Goal: Transaction & Acquisition: Book appointment/travel/reservation

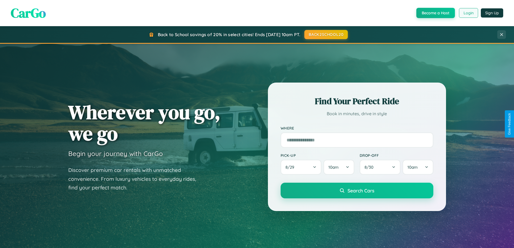
click at [468, 13] on button "Login" at bounding box center [468, 13] width 19 height 10
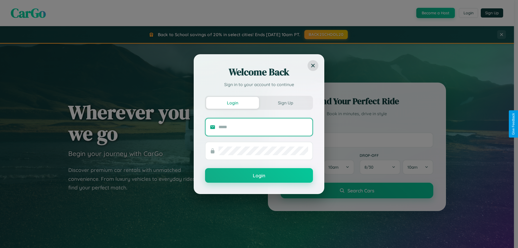
click at [264, 127] on input "text" at bounding box center [264, 127] width 90 height 9
type input "**********"
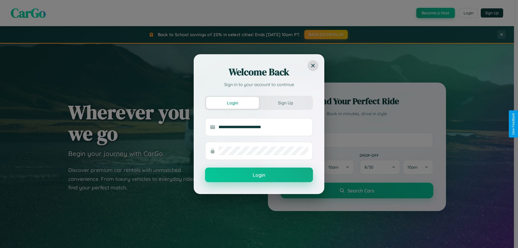
click at [259, 175] on button "Login" at bounding box center [259, 175] width 108 height 15
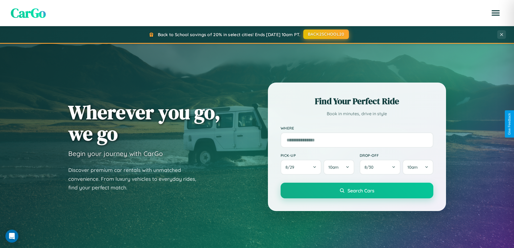
click at [326, 34] on button "BACK2SCHOOL20" at bounding box center [327, 34] width 46 height 10
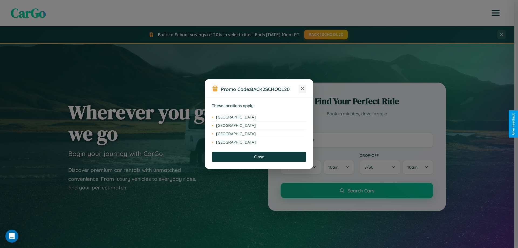
click at [303, 89] on icon at bounding box center [302, 88] width 3 height 3
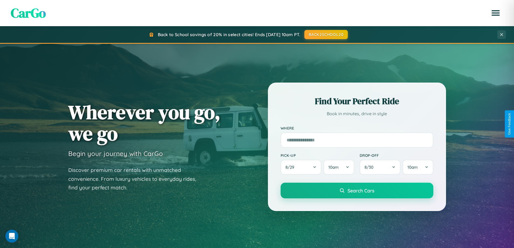
scroll to position [868, 0]
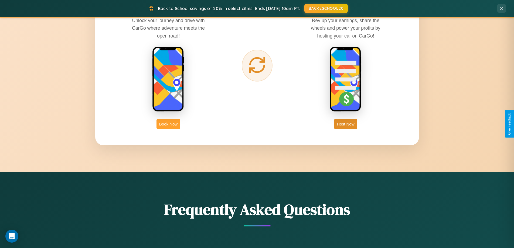
click at [168, 124] on button "Book Now" at bounding box center [169, 124] width 24 height 10
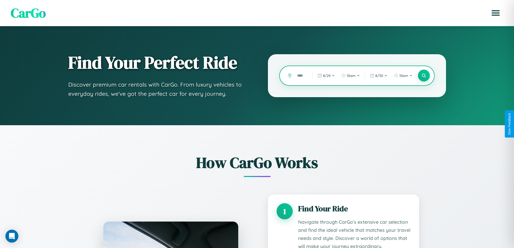
click at [301, 76] on input "text" at bounding box center [301, 75] width 13 height 9
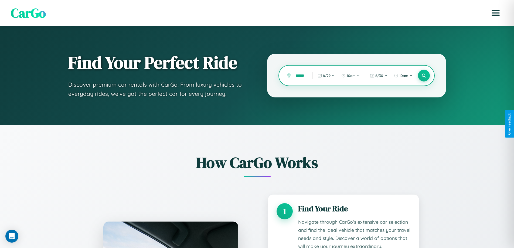
scroll to position [0, 7]
type input "******"
click at [424, 76] on icon at bounding box center [424, 75] width 5 height 5
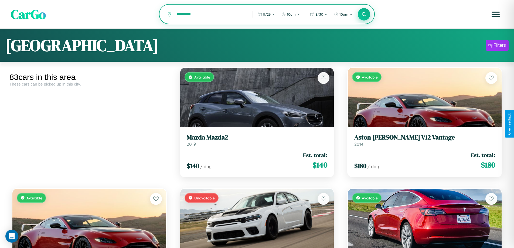
type input "*********"
click at [364, 15] on icon at bounding box center [364, 14] width 5 height 5
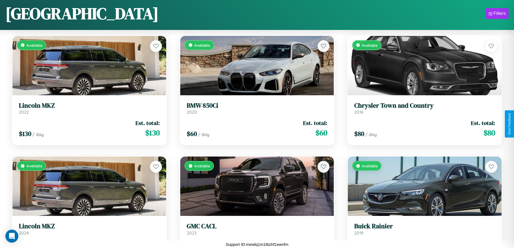
scroll to position [801, 0]
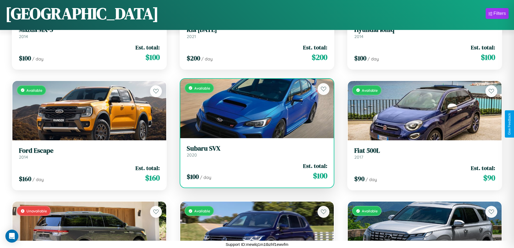
click at [255, 151] on h3 "Subaru SVX" at bounding box center [257, 149] width 141 height 8
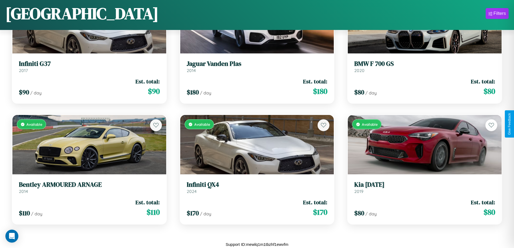
scroll to position [0, 0]
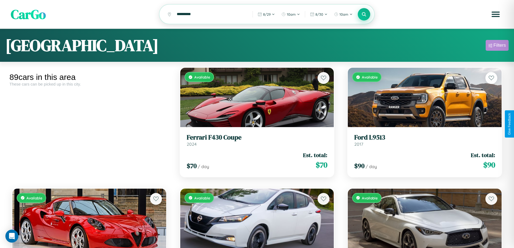
click at [497, 46] on div "Filters" at bounding box center [500, 45] width 12 height 5
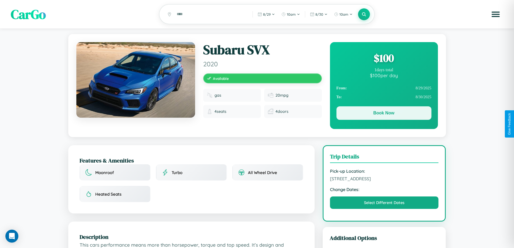
click at [384, 114] on button "Book Now" at bounding box center [384, 113] width 95 height 14
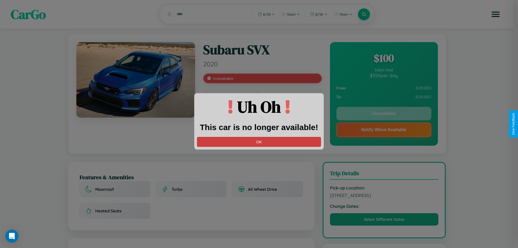
click at [259, 142] on button "OK" at bounding box center [259, 142] width 124 height 10
